Goal: Task Accomplishment & Management: Use online tool/utility

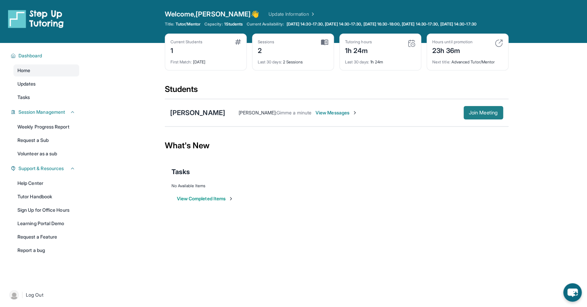
click at [474, 115] on span "Join Meeting" at bounding box center [483, 113] width 29 height 4
click at [317, 116] on span "View Messages" at bounding box center [336, 112] width 42 height 7
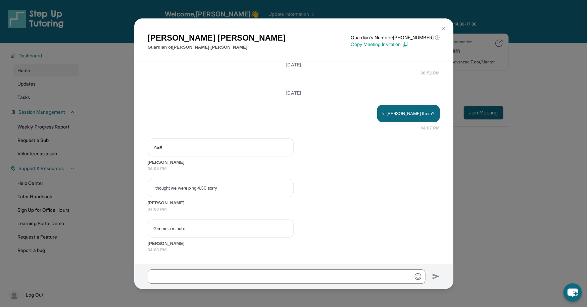
click at [443, 27] on img at bounding box center [442, 28] width 5 height 5
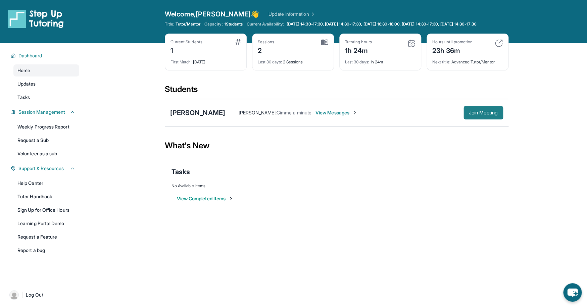
click at [480, 115] on span "Join Meeting" at bounding box center [483, 113] width 29 height 4
click at [471, 115] on span "Join Meeting" at bounding box center [483, 113] width 29 height 4
click at [53, 227] on link "Learning Portal Demo" at bounding box center [46, 223] width 66 height 12
